Goal: Task Accomplishment & Management: Manage account settings

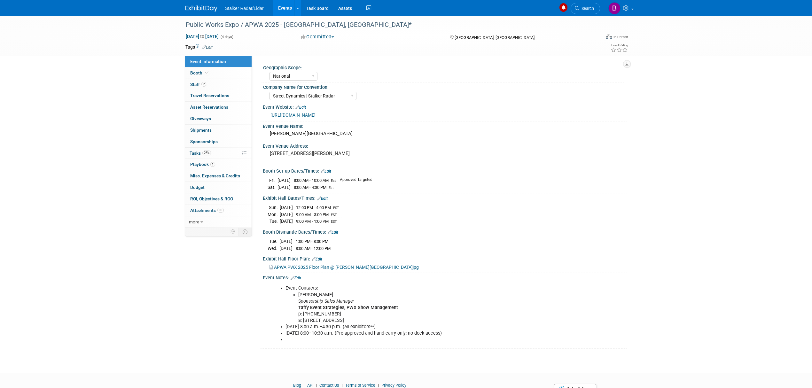
select select "National"
select select "Street Dynamics | Stalker Radar"
click at [282, 12] on link "Events" at bounding box center [284, 8] width 23 height 16
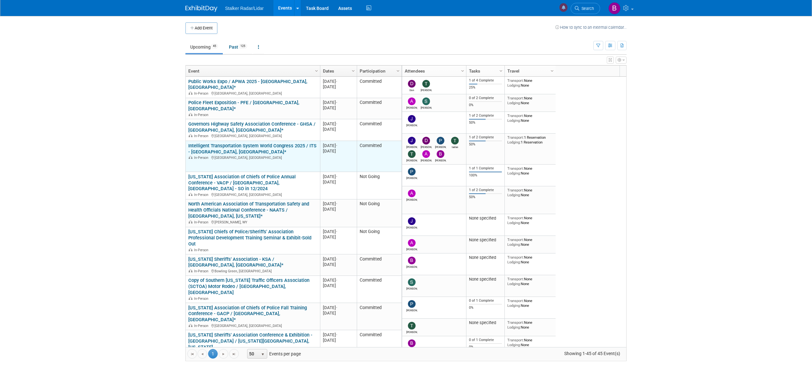
click at [263, 146] on div "Intelligent Transportation System World Congress 2025 / ITS - [GEOGRAPHIC_DATA]…" at bounding box center [252, 151] width 129 height 17
click at [264, 143] on link "Intelligent Transportation System World Congress 2025 / ITS - [GEOGRAPHIC_DATA]…" at bounding box center [252, 149] width 128 height 12
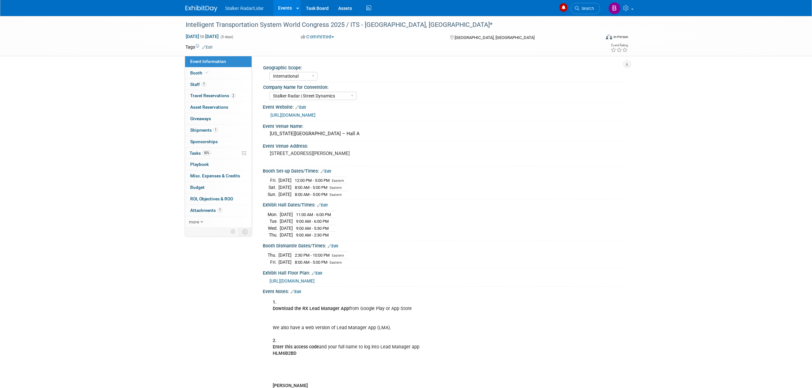
select select "International"
select select "Stalker Radar | Street Dynamics"
click at [224, 76] on link "Booth" at bounding box center [218, 72] width 66 height 11
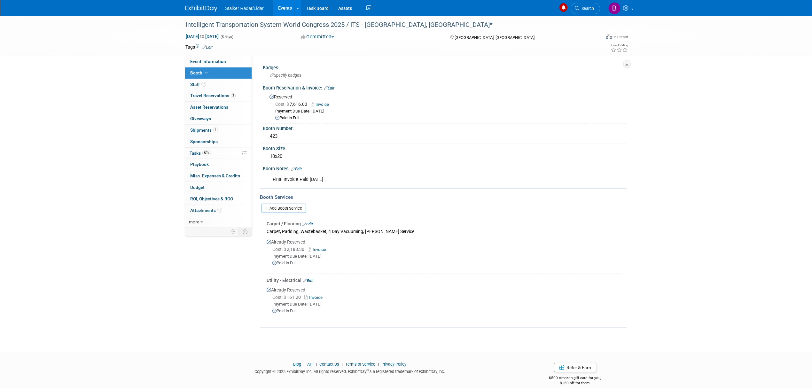
scroll to position [6, 0]
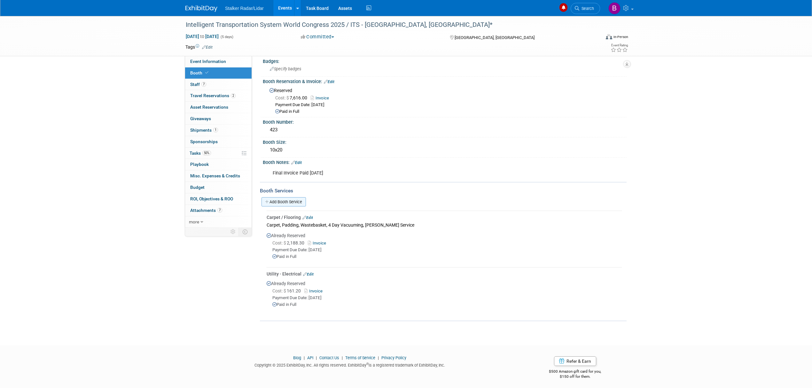
click at [295, 200] on link "Add Booth Service" at bounding box center [283, 201] width 44 height 9
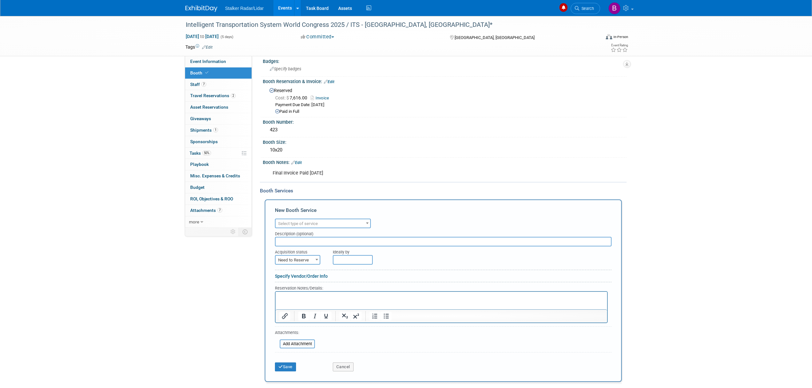
scroll to position [0, 0]
click at [305, 224] on span "Select type of service" at bounding box center [298, 223] width 40 height 5
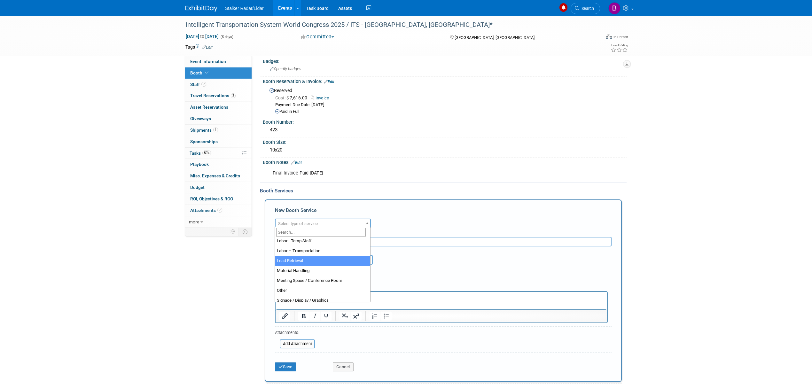
scroll to position [164, 0]
select select "3"
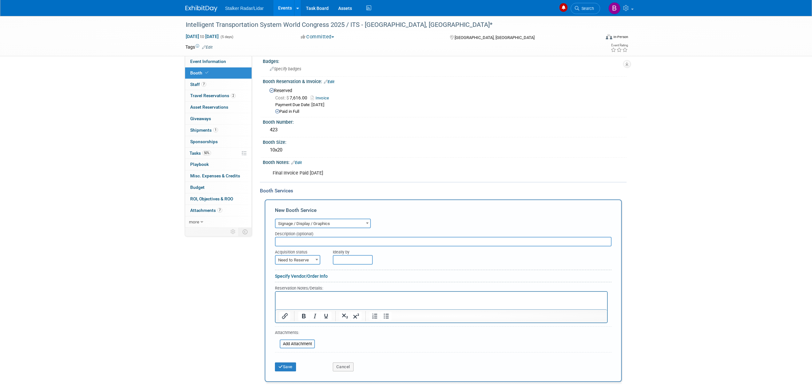
click at [294, 239] on input "text" at bounding box center [443, 242] width 336 height 10
type input "TV"
click at [301, 258] on span "Need to Reserve" at bounding box center [297, 260] width 44 height 9
select select "2"
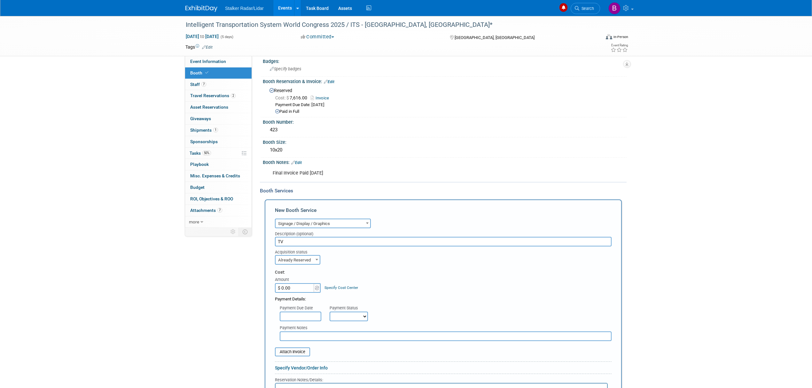
click at [295, 283] on input "$ 0.00" at bounding box center [295, 288] width 40 height 10
type input "$ 109.74"
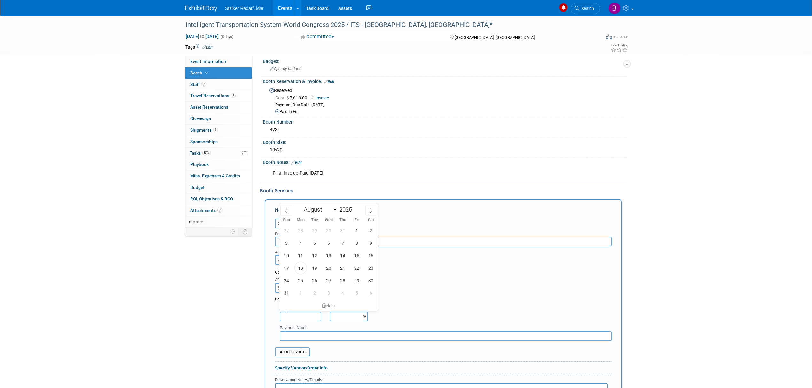
click at [305, 312] on input "text" at bounding box center [301, 317] width 42 height 10
click at [297, 268] on span "18" at bounding box center [300, 268] width 12 height 12
type input "[DATE]"
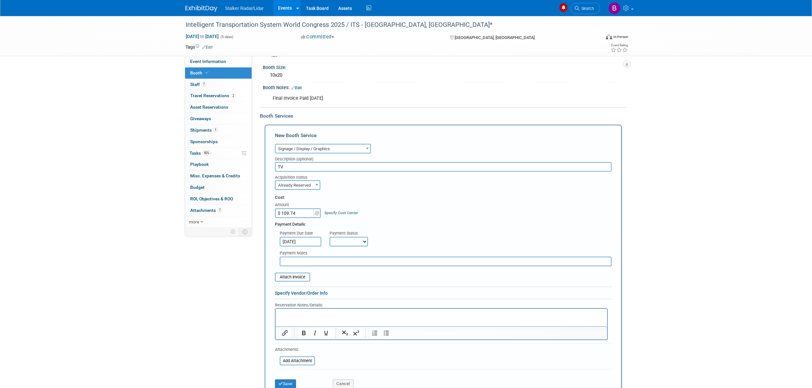
scroll to position [134, 0]
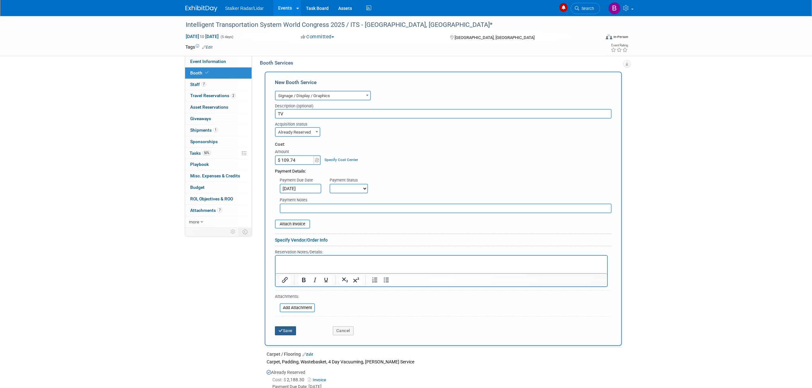
click at [286, 326] on button "Save" at bounding box center [285, 330] width 21 height 9
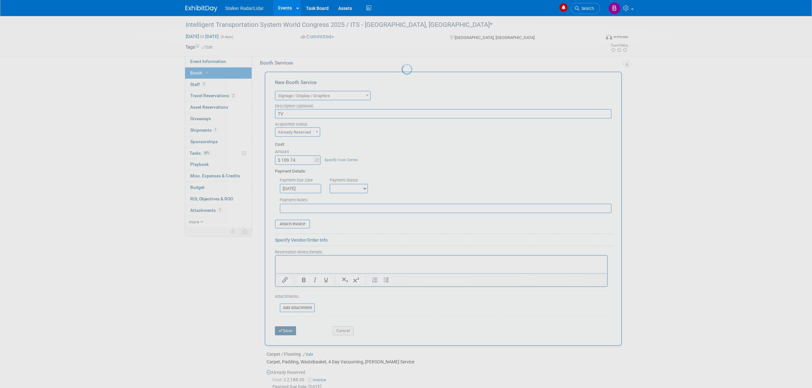
scroll to position [57, 0]
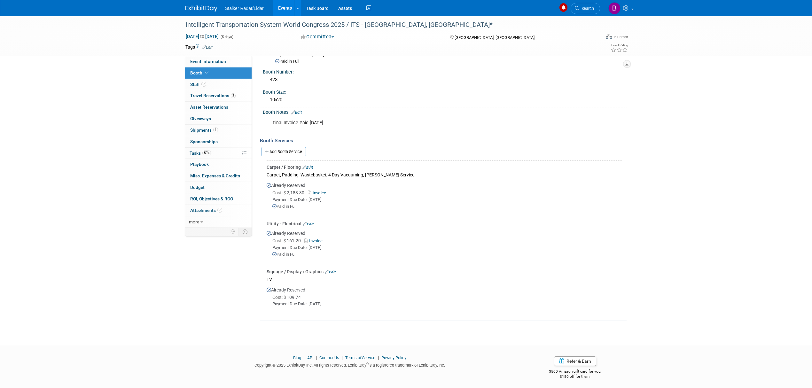
click at [210, 56] on div "Intelligent Transportation System World Congress 2025 / ITS - Atlanta, GA* Aug …" at bounding box center [406, 36] width 812 height 40
